Goal: Task Accomplishment & Management: Use online tool/utility

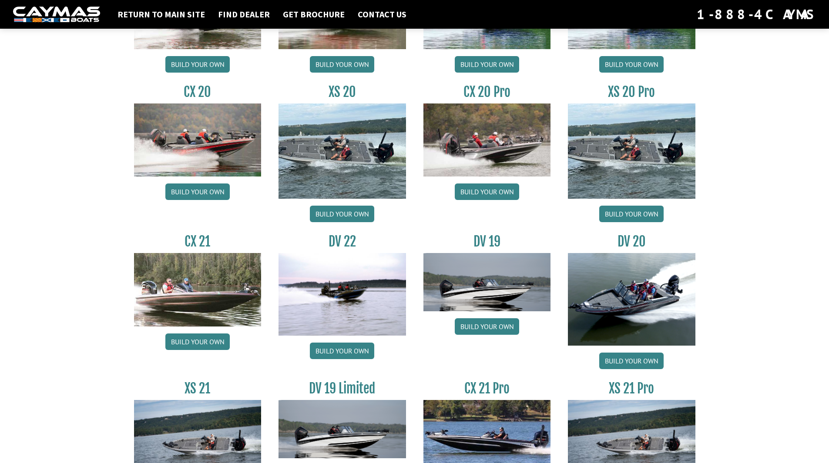
scroll to position [920, 0]
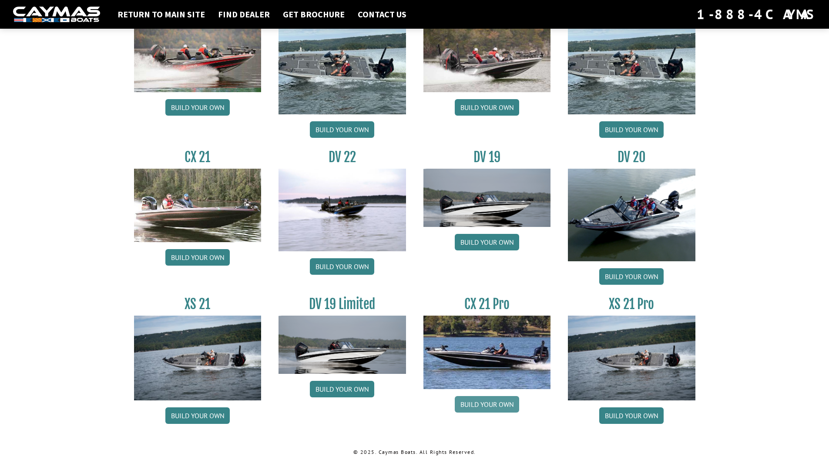
click at [489, 402] on link "Build your own" at bounding box center [487, 404] width 64 height 17
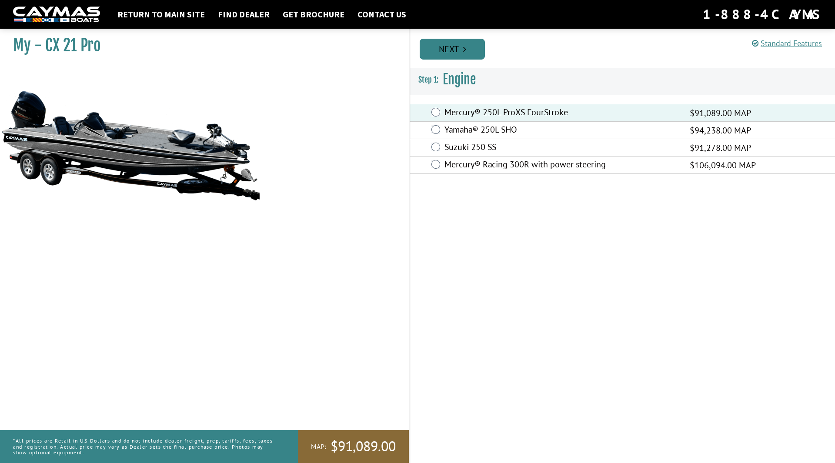
click at [455, 57] on link "Next" at bounding box center [452, 49] width 65 height 21
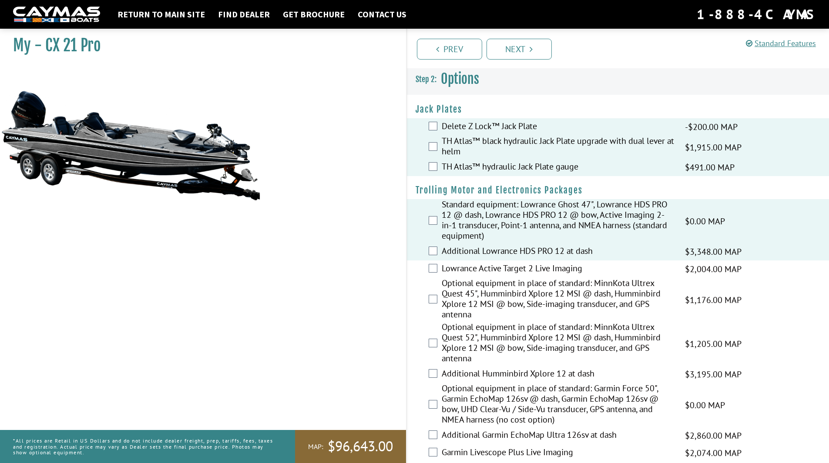
click at [439, 268] on div "Lowrance Active Target 2 Live Imaging $2,004.00 MAP $2,366.00 MSRP" at bounding box center [618, 269] width 422 height 17
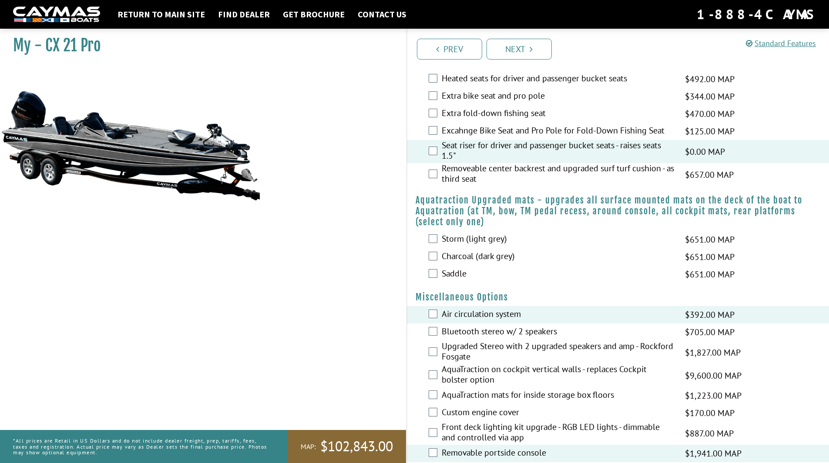
scroll to position [609, 0]
